Goal: Task Accomplishment & Management: Manage account settings

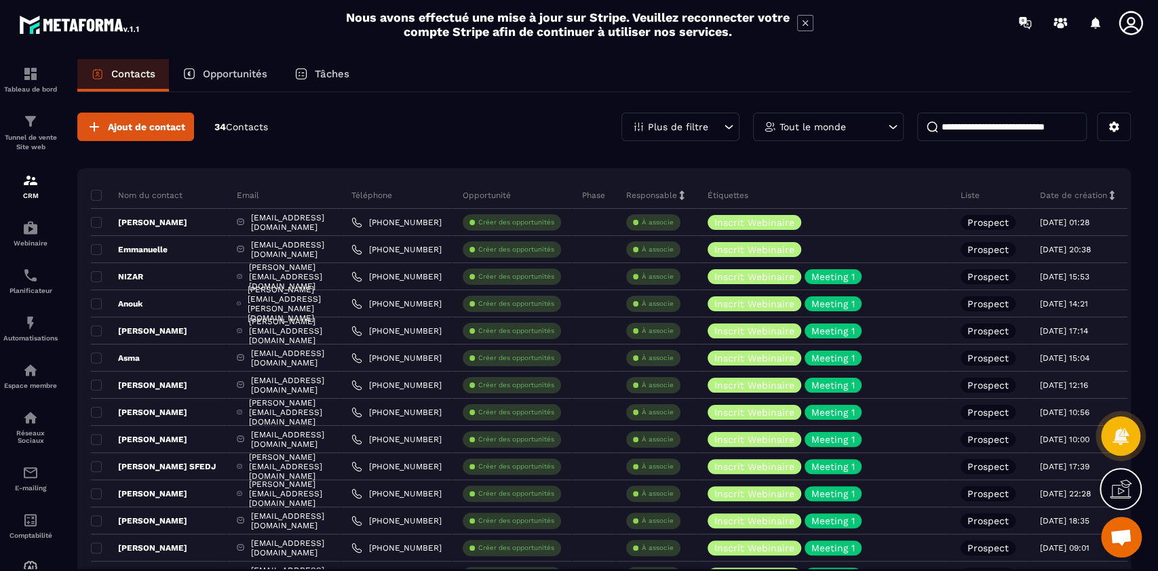
scroll to position [11024, 0]
click at [98, 196] on span at bounding box center [96, 195] width 11 height 11
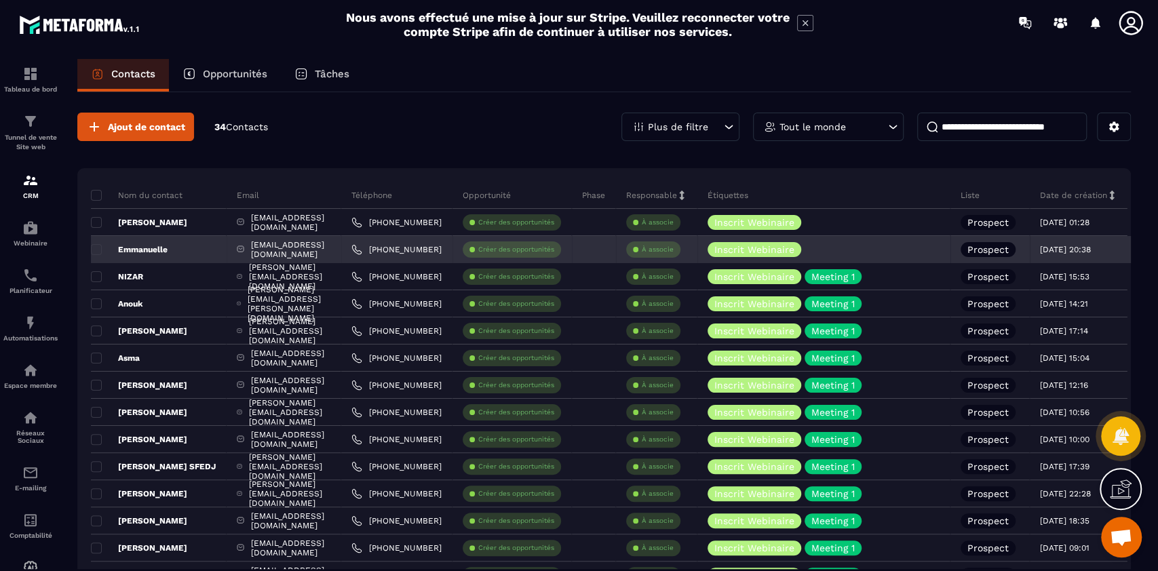
scroll to position [0, 0]
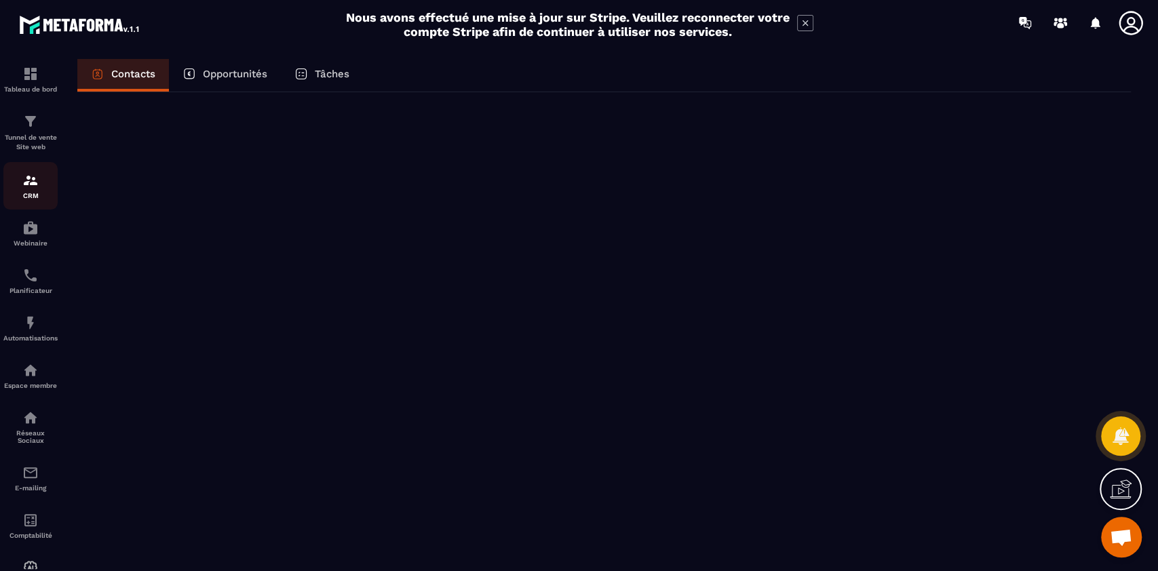
click at [31, 181] on img at bounding box center [30, 180] width 16 height 16
